Goal: Information Seeking & Learning: Learn about a topic

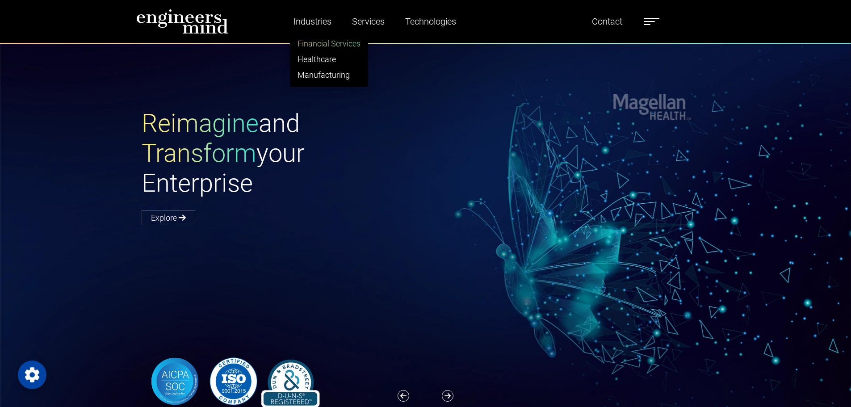
click at [327, 41] on link "Financial Services" at bounding box center [328, 44] width 77 height 16
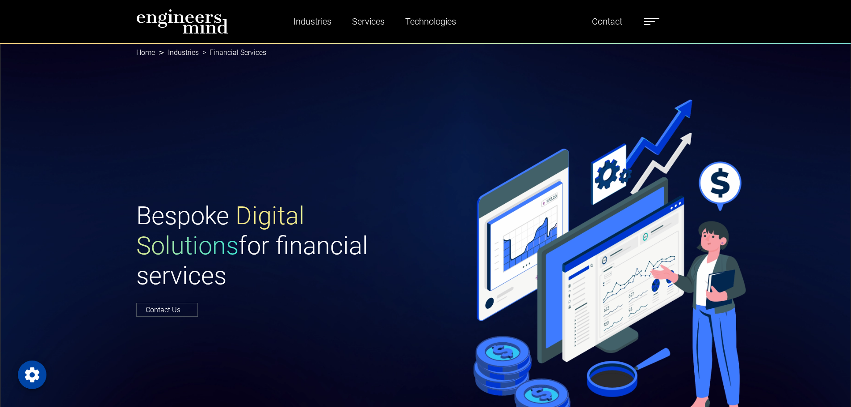
drag, startPoint x: 0, startPoint y: 0, endPoint x: 423, endPoint y: 209, distance: 472.0
click at [423, 209] on div "Bespoke Digital Solutions for financial services Contact Us" at bounding box center [278, 258] width 295 height 114
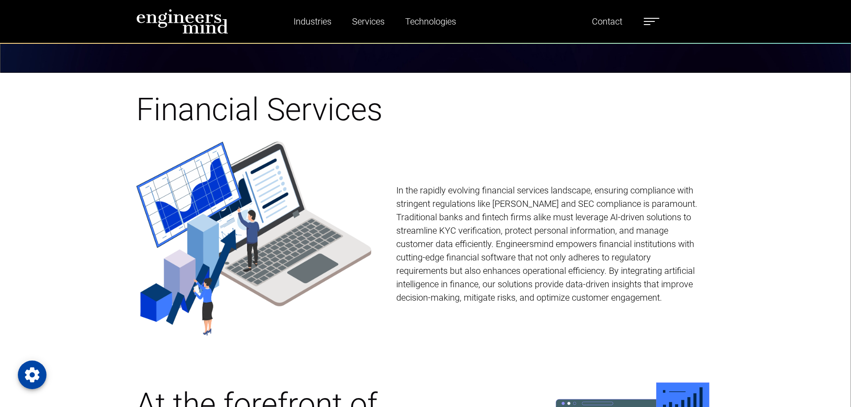
scroll to position [402, 0]
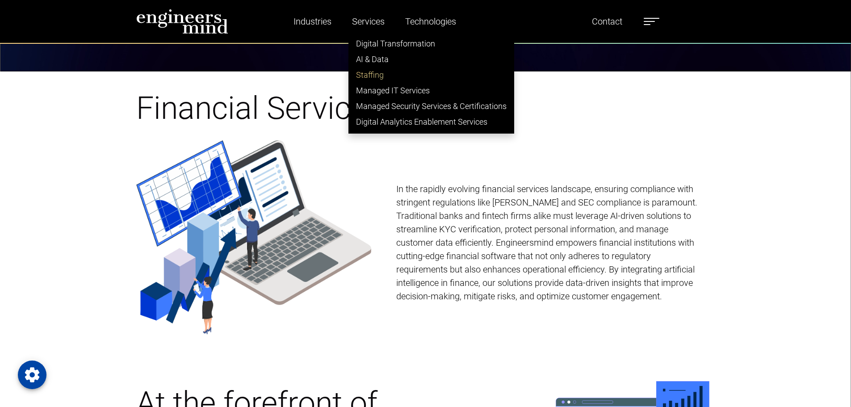
click at [375, 69] on link "Staffing" at bounding box center [431, 75] width 165 height 16
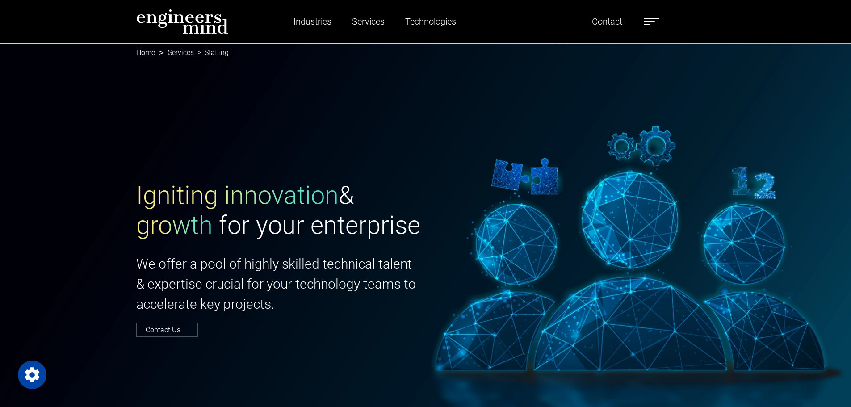
click at [648, 21] on label at bounding box center [652, 22] width 16 height 12
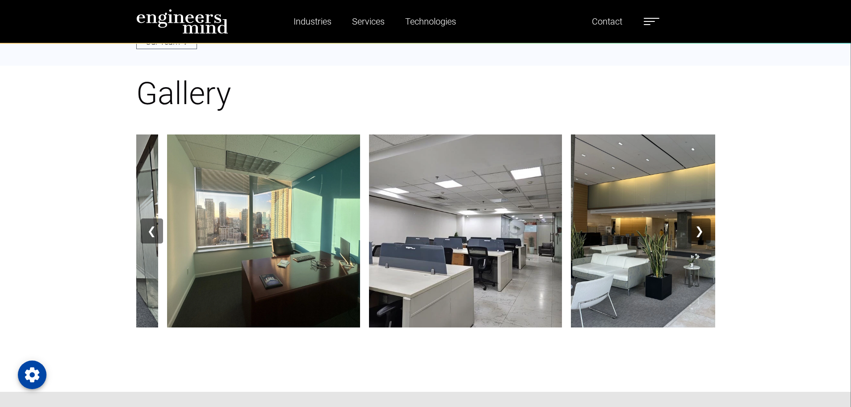
scroll to position [1206, 0]
